Goal: Task Accomplishment & Management: Manage account settings

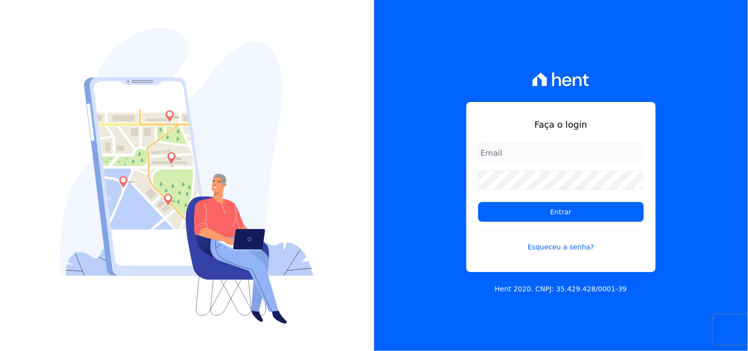
type input "[PERSON_NAME][EMAIL_ADDRESS][DOMAIN_NAME]"
click at [523, 225] on form "[PERSON_NAME][EMAIL_ADDRESS][DOMAIN_NAME] Entrar Esqueceu a senha?" at bounding box center [561, 203] width 166 height 121
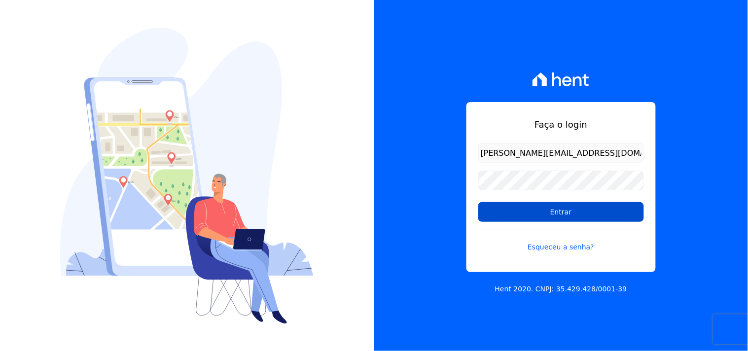
click at [529, 213] on input "Entrar" at bounding box center [561, 212] width 166 height 20
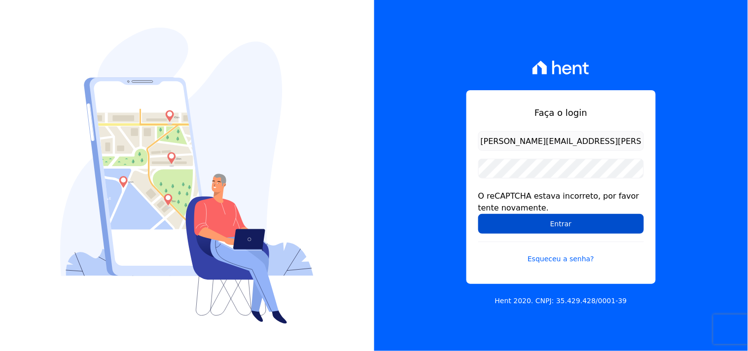
click at [597, 222] on input "Entrar" at bounding box center [561, 224] width 166 height 20
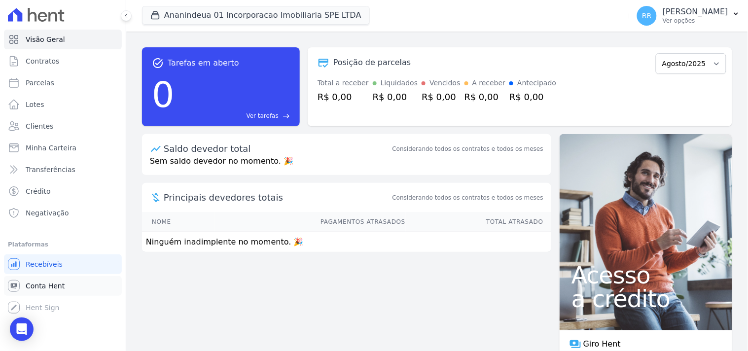
click at [50, 291] on link "Conta Hent" at bounding box center [63, 286] width 118 height 20
